Goal: Task Accomplishment & Management: Use online tool/utility

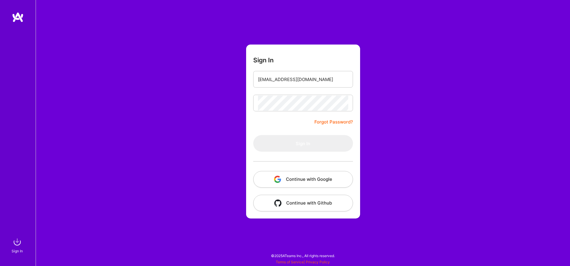
type input "[EMAIL_ADDRESS][DOMAIN_NAME]"
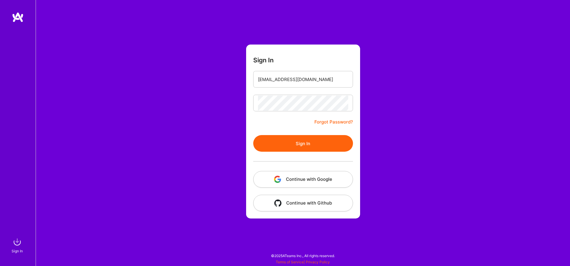
click at [293, 150] on button "Sign In" at bounding box center [303, 143] width 100 height 17
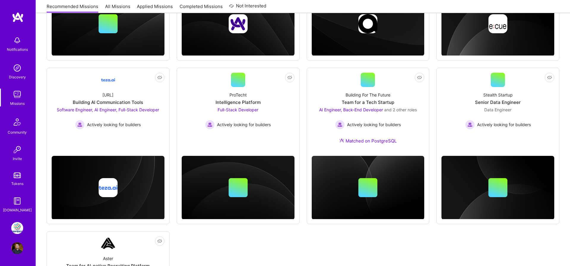
scroll to position [311, 0]
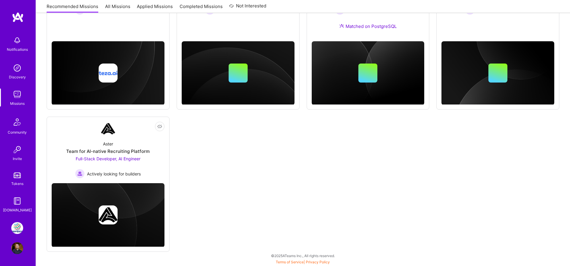
click at [20, 226] on img at bounding box center [17, 228] width 12 height 12
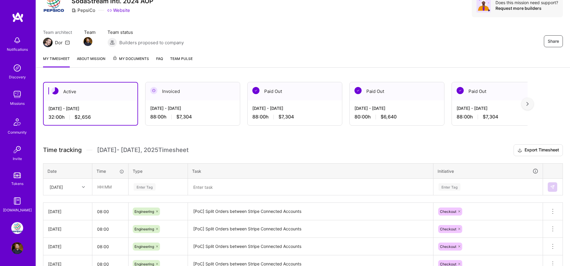
scroll to position [45, 0]
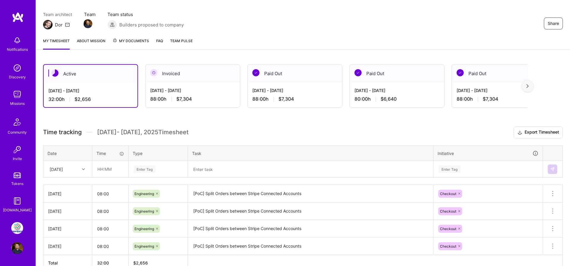
click at [84, 169] on icon at bounding box center [83, 169] width 3 height 3
click at [69, 197] on div "[DATE]" at bounding box center [68, 197] width 48 height 11
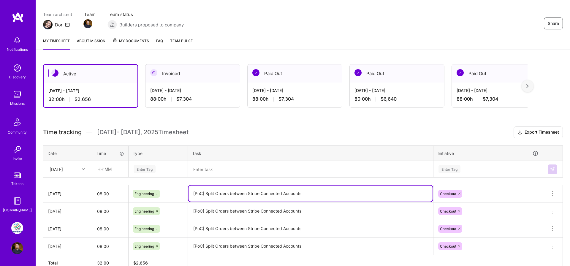
click at [216, 194] on textarea "[PoC] Split Orders between Stripe Connected Accounts" at bounding box center [311, 194] width 244 height 16
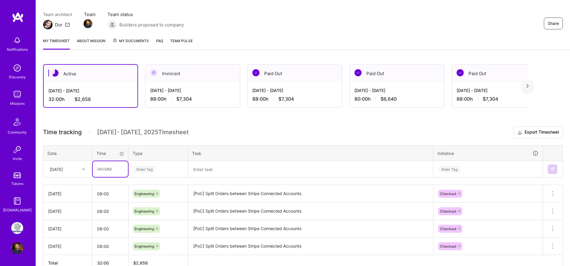
click at [99, 168] on input "text" at bounding box center [110, 169] width 35 height 16
type input "08:00"
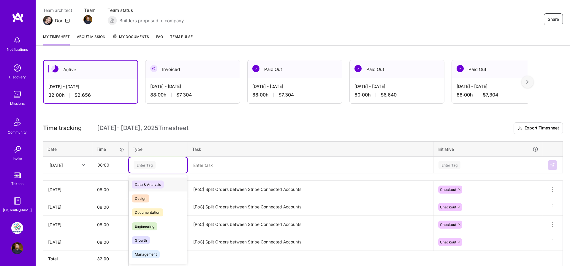
scroll to position [50, 0]
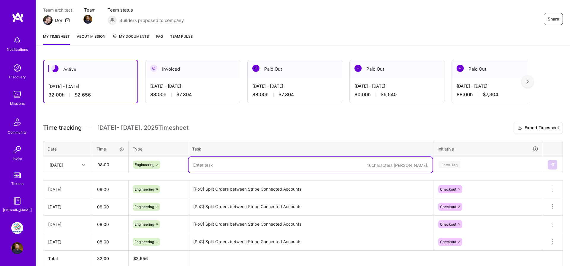
paste textarea "[PoC] Split Orders between Stripe Connected Accounts"
type textarea "[PoC] Split Orders between Stripe Connected Accounts"
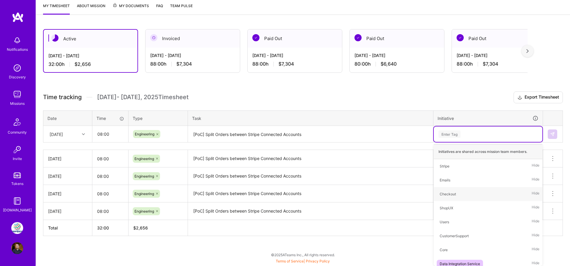
scroll to position [79, 0]
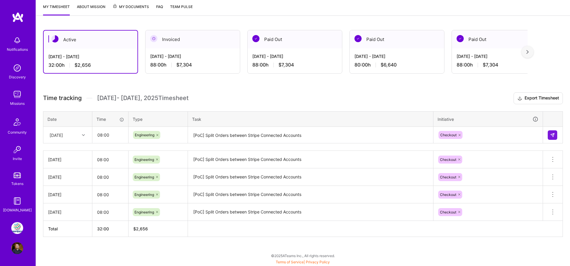
click at [558, 133] on div at bounding box center [553, 135] width 10 height 10
click at [556, 133] on button at bounding box center [553, 135] width 10 height 10
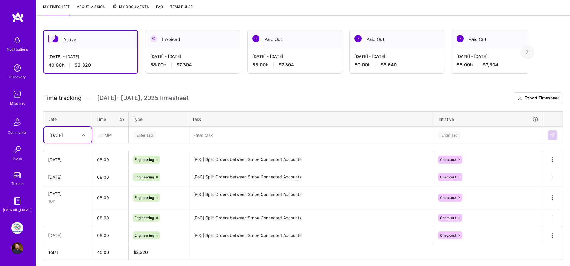
click at [75, 133] on div "[DATE]" at bounding box center [63, 135] width 33 height 10
click at [61, 216] on div "[DATE]" at bounding box center [68, 217] width 48 height 11
click at [110, 149] on div "Time tracking [DATE] - [DATE] Timesheet Export Timesheet Date Time Type Task In…" at bounding box center [303, 176] width 520 height 168
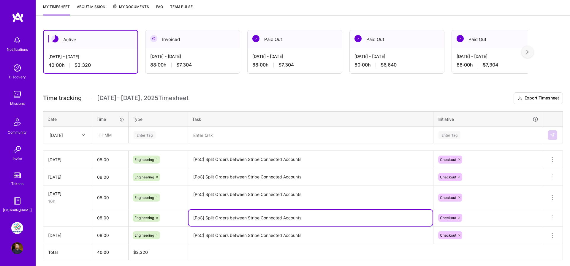
click at [214, 220] on textarea "[PoC] Split Orders between Stripe Connected Accounts" at bounding box center [311, 218] width 244 height 16
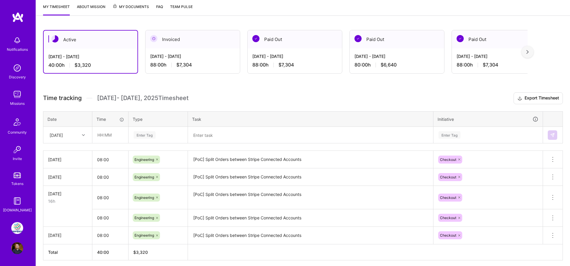
click at [553, 217] on icon at bounding box center [553, 217] width 7 height 7
click at [546, 225] on button "Delete row" at bounding box center [538, 228] width 31 height 15
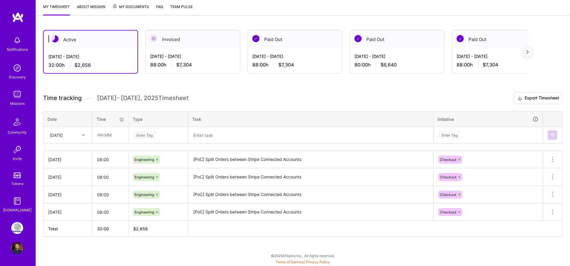
click at [67, 129] on div "[DATE]" at bounding box center [68, 135] width 48 height 16
click at [63, 216] on div "[DATE]" at bounding box center [68, 217] width 48 height 11
click at [111, 135] on input "text" at bounding box center [110, 135] width 35 height 16
type input "08:00"
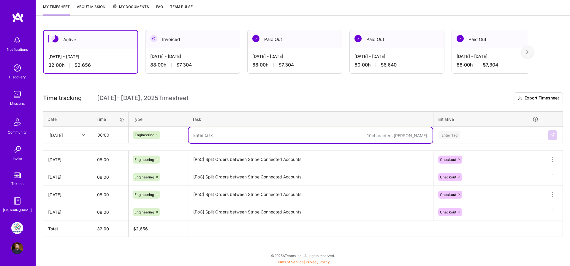
paste textarea "[PoC] Split Orders between Stripe Connected Accounts"
type textarea "[PoC] Split Orders between Stripe Connected Accounts"
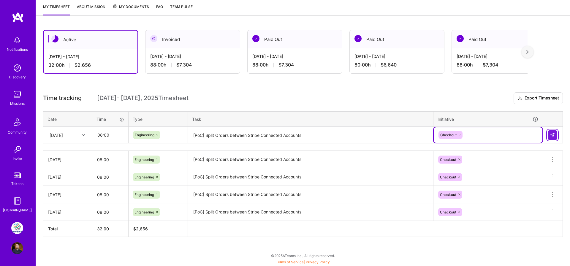
click at [555, 134] on img at bounding box center [552, 135] width 5 height 5
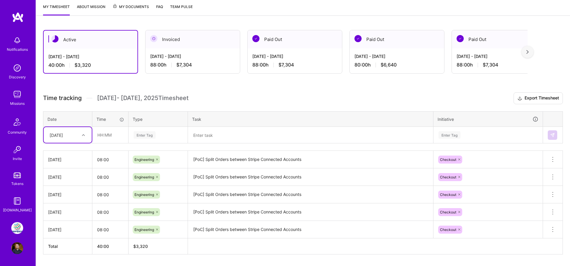
click at [73, 135] on div "[DATE]" at bounding box center [63, 135] width 33 height 10
click at [60, 216] on div "[DATE]" at bounding box center [68, 217] width 48 height 11
click at [111, 141] on input "text" at bounding box center [110, 135] width 35 height 16
type input "08:00"
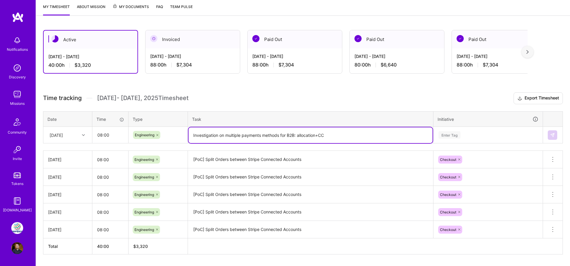
type textarea "Investigation on multiple payments methods for B2B: allocation+CC"
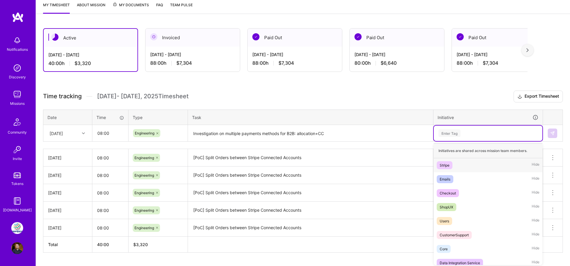
click at [480, 138] on div "Enter Tag" at bounding box center [488, 133] width 109 height 15
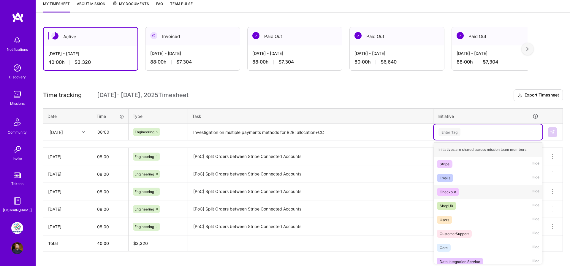
click at [463, 190] on div "Checkout Hide" at bounding box center [488, 192] width 109 height 14
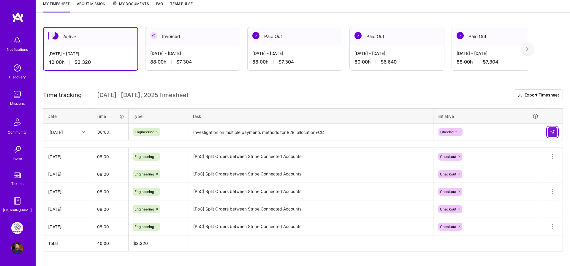
click at [551, 133] on img at bounding box center [552, 132] width 5 height 5
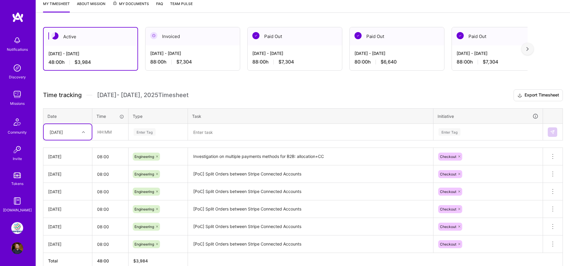
click at [332, 124] on td at bounding box center [311, 132] width 246 height 17
